Goal: Book appointment/travel/reservation

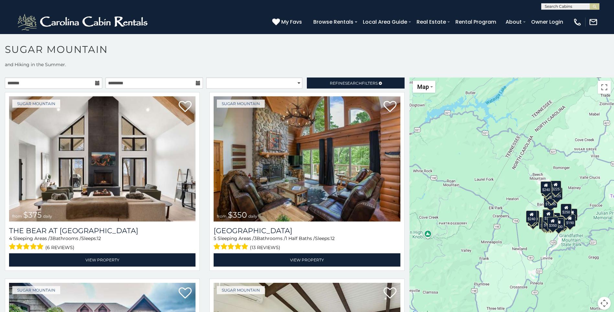
scroll to position [14, 0]
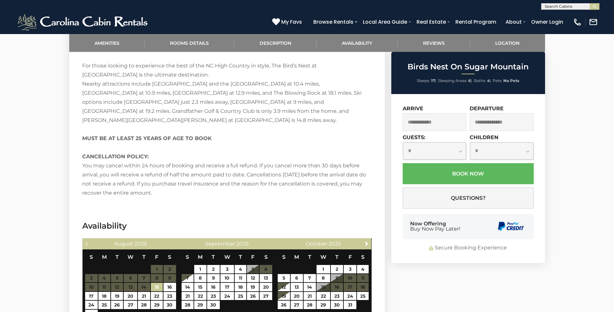
scroll to position [1228, 0]
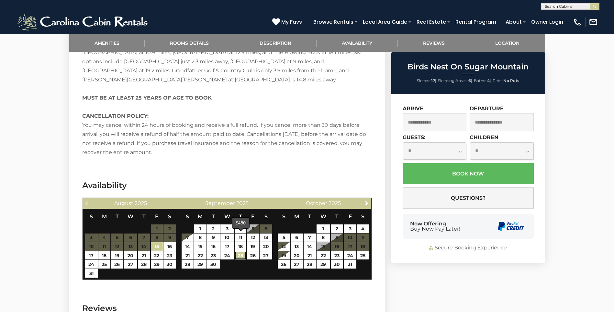
click at [239, 251] on link "25" at bounding box center [241, 255] width 12 height 8
type input "**********"
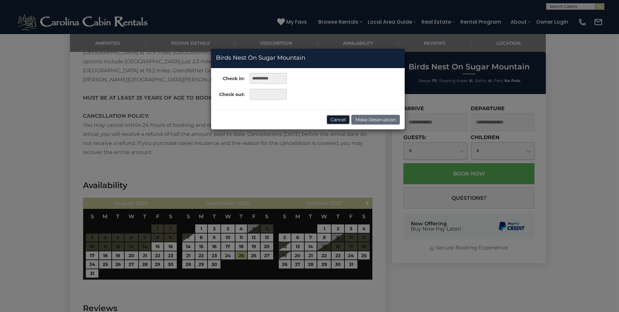
click at [330, 118] on button "Cancel" at bounding box center [338, 120] width 24 height 10
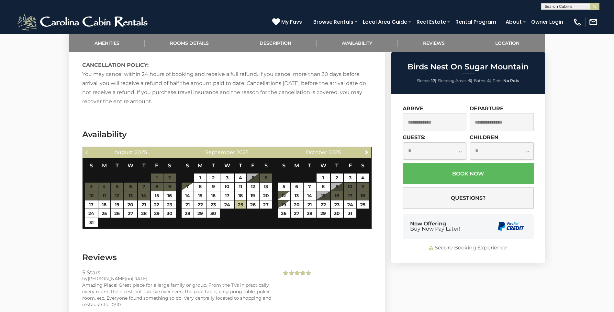
scroll to position [1269, 0]
